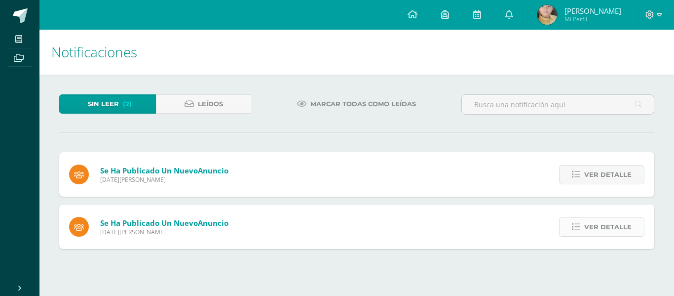
click at [615, 226] on span "Ver detalle" at bounding box center [607, 227] width 47 height 18
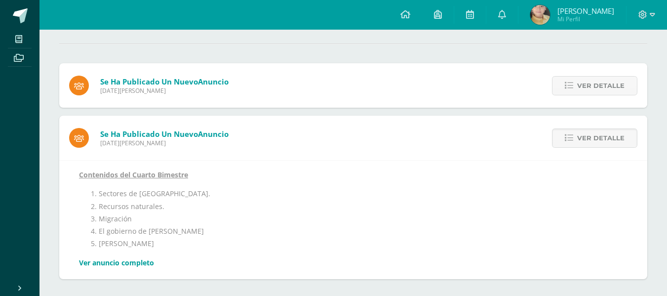
scroll to position [92, 0]
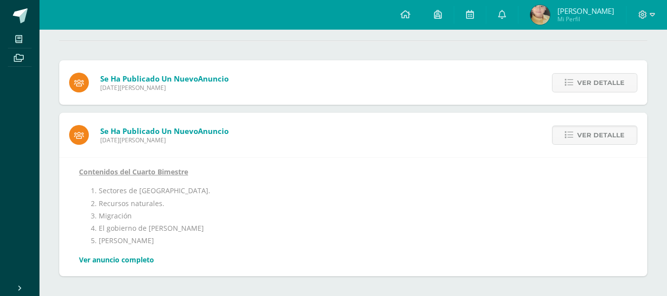
click at [132, 259] on link "Ver anuncio completo" at bounding box center [116, 259] width 75 height 9
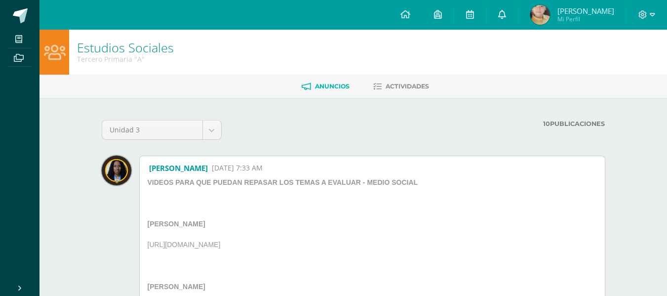
click at [502, 15] on icon at bounding box center [502, 14] width 8 height 9
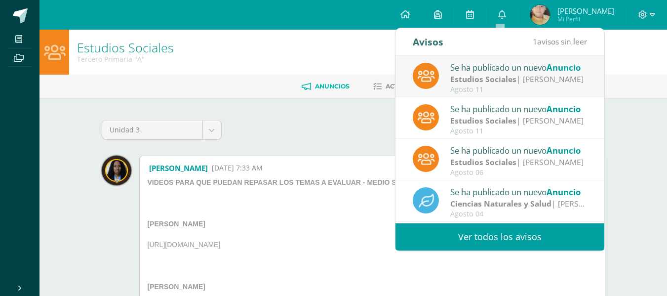
click at [515, 237] on link "Ver todos los avisos" at bounding box center [499, 236] width 209 height 27
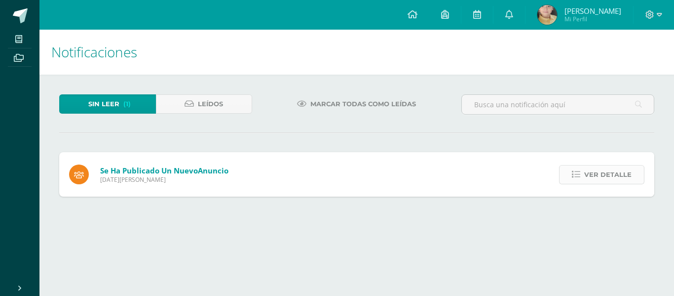
click at [604, 175] on span "Ver detalle" at bounding box center [607, 174] width 47 height 18
